Goal: Task Accomplishment & Management: Manage account settings

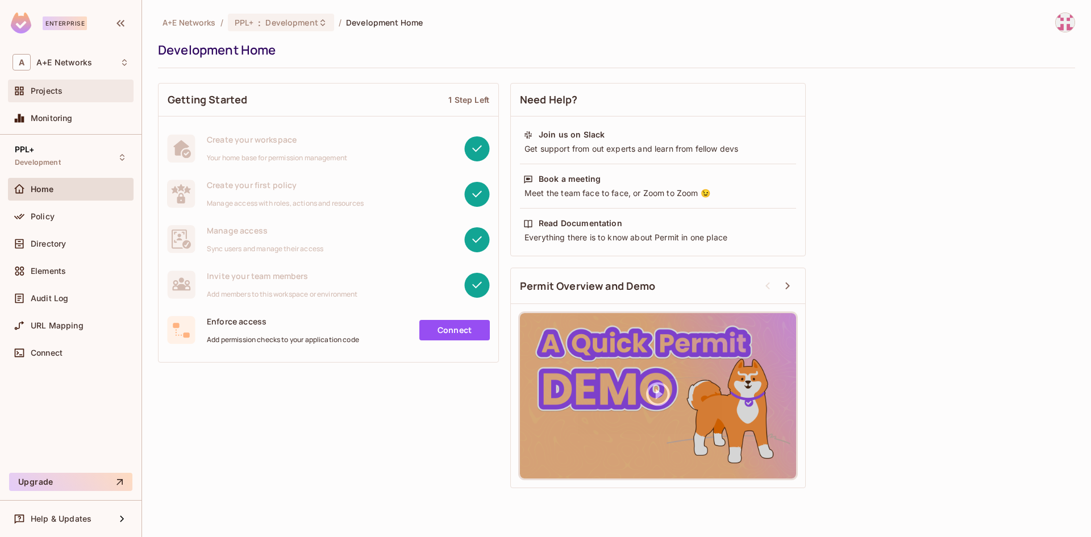
click at [69, 91] on div "Projects" at bounding box center [80, 90] width 98 height 9
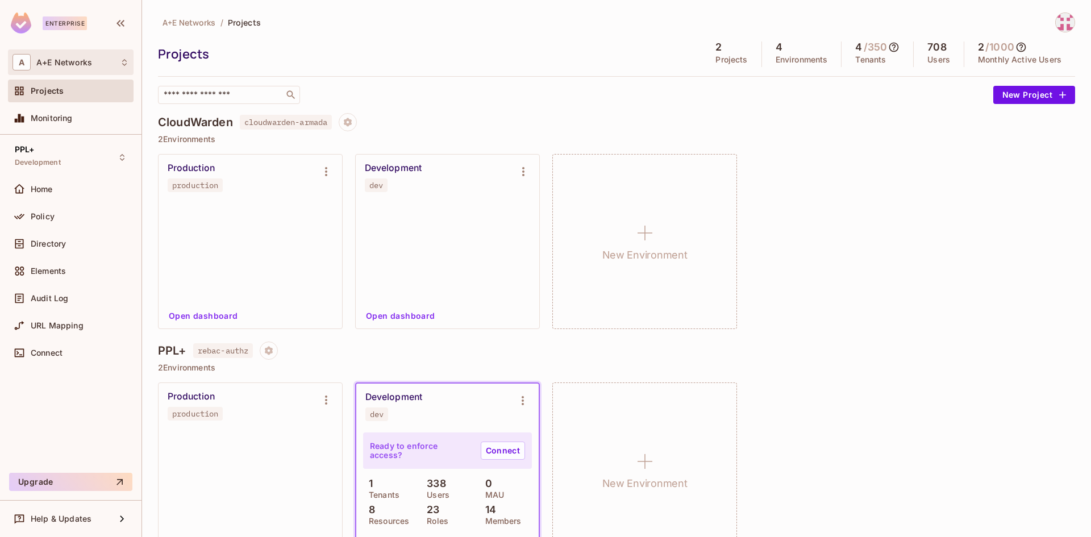
click at [100, 64] on div "A A+E Networks" at bounding box center [71, 62] width 116 height 16
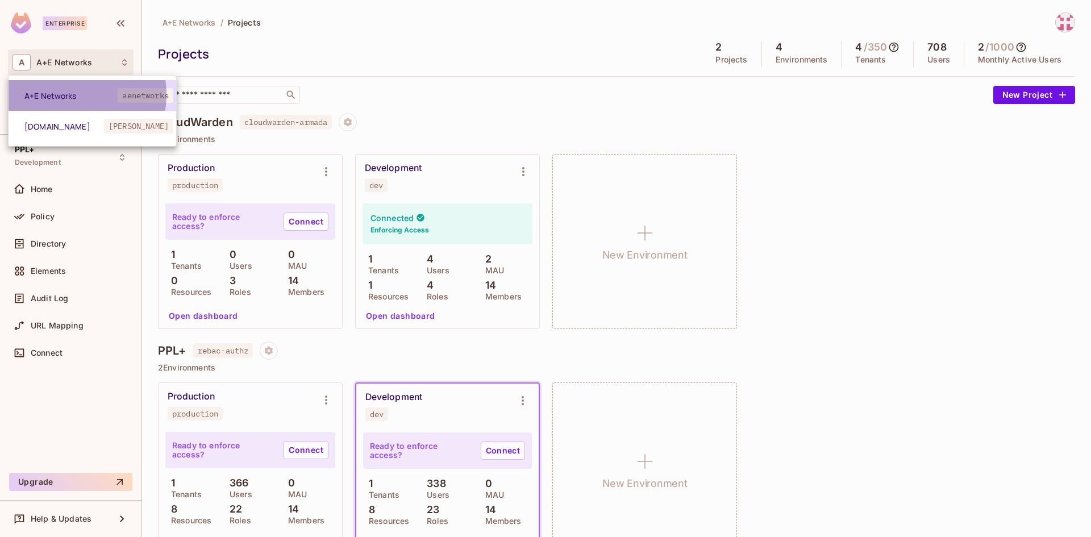
click at [67, 95] on span "A+E Networks" at bounding box center [70, 95] width 93 height 11
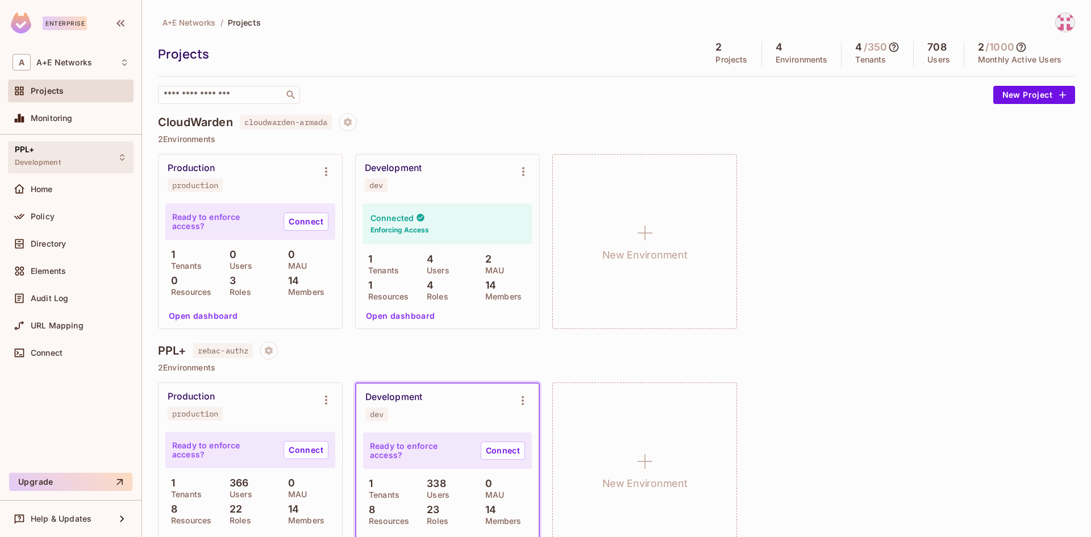
click at [81, 160] on div "PPL+ Development" at bounding box center [71, 156] width 126 height 31
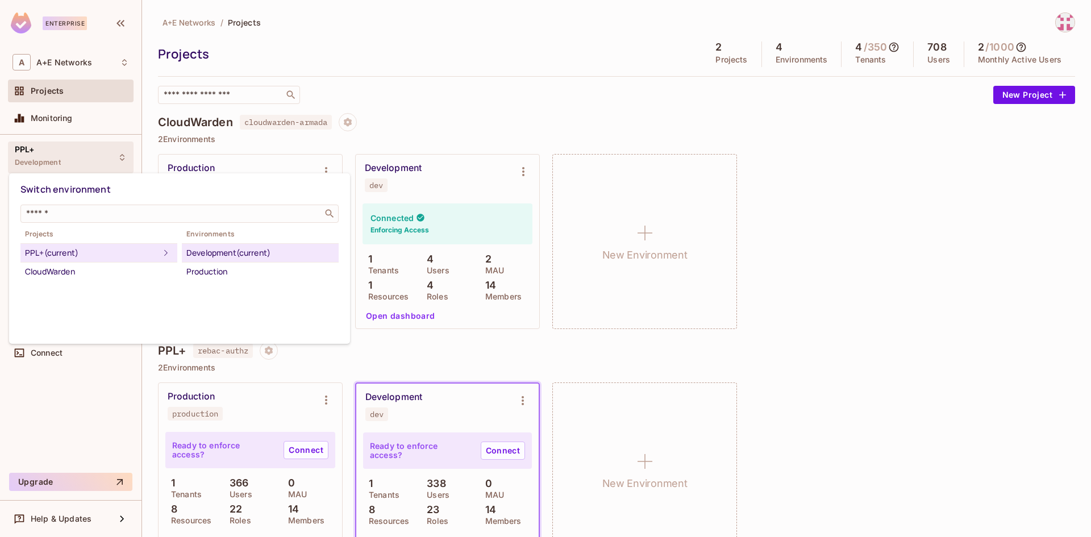
click at [89, 156] on div at bounding box center [545, 268] width 1091 height 537
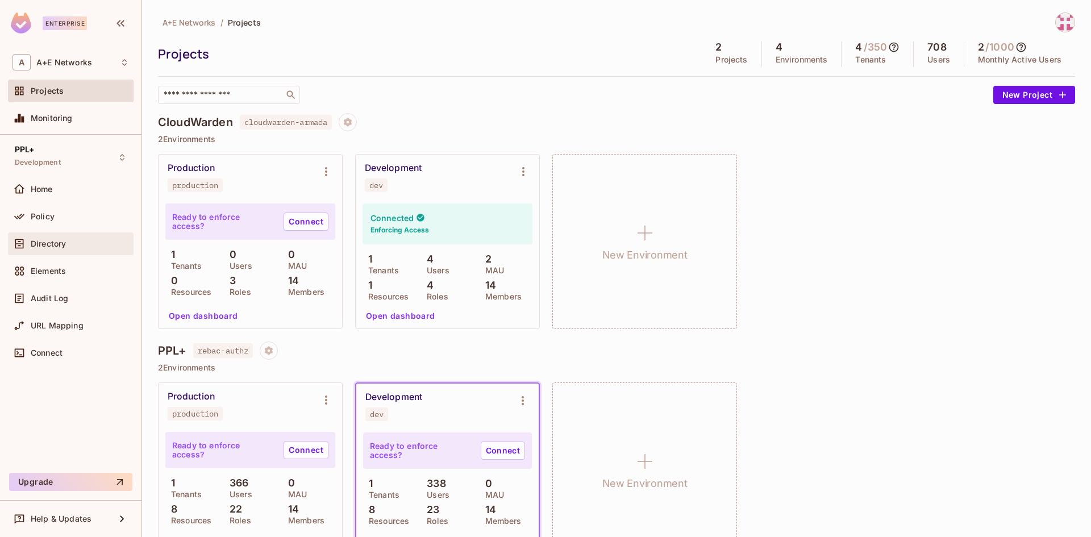
click at [49, 240] on span "Directory" at bounding box center [48, 243] width 35 height 9
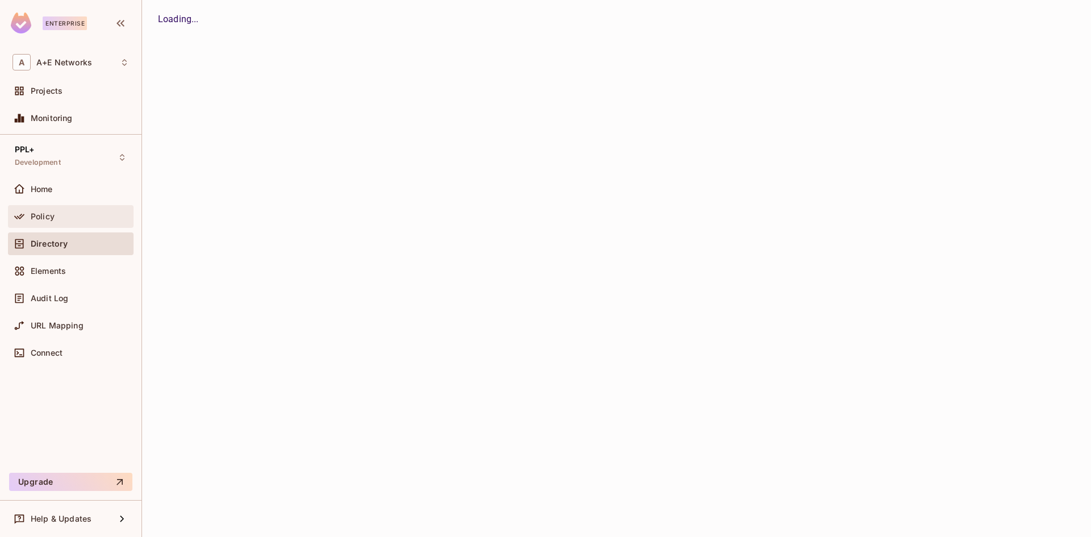
click at [55, 215] on div "Policy" at bounding box center [80, 216] width 98 height 9
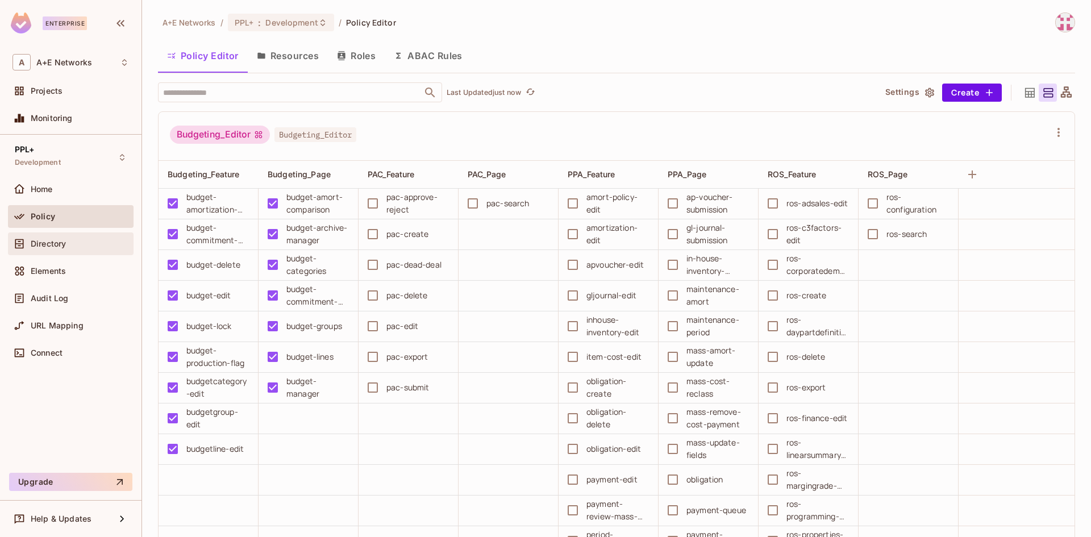
click at [55, 244] on span "Directory" at bounding box center [48, 243] width 35 height 9
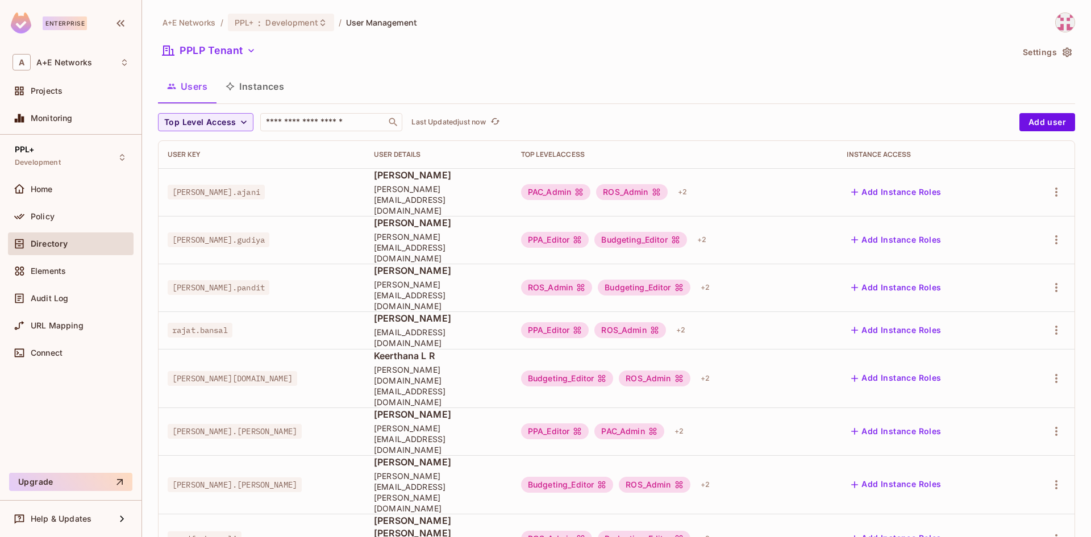
click at [322, 111] on div "A+E Networks / PPL+ : Development / User Management PPLP Tenant Settings Users …" at bounding box center [616, 457] width 917 height 889
click at [311, 129] on div "​" at bounding box center [331, 122] width 142 height 18
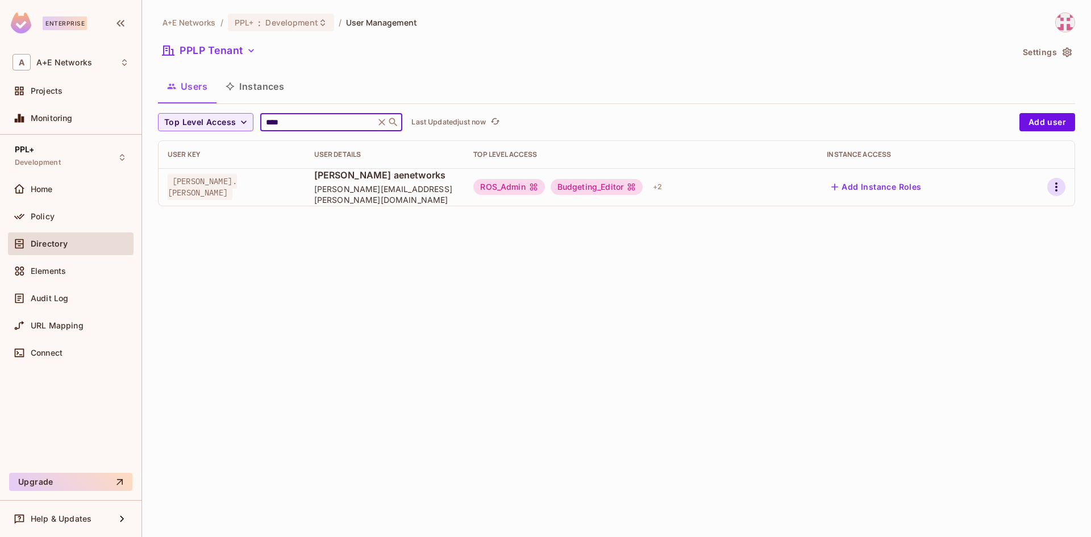
type input "****"
click at [1060, 182] on icon "button" at bounding box center [1057, 187] width 14 height 14
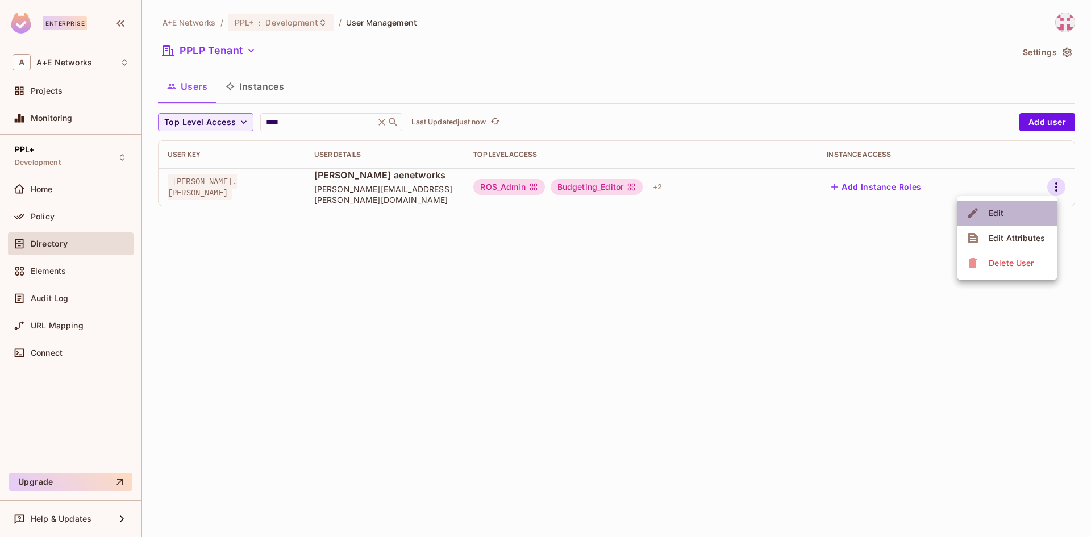
click at [1007, 212] on li "Edit" at bounding box center [1007, 213] width 101 height 25
